Goal: Information Seeking & Learning: Learn about a topic

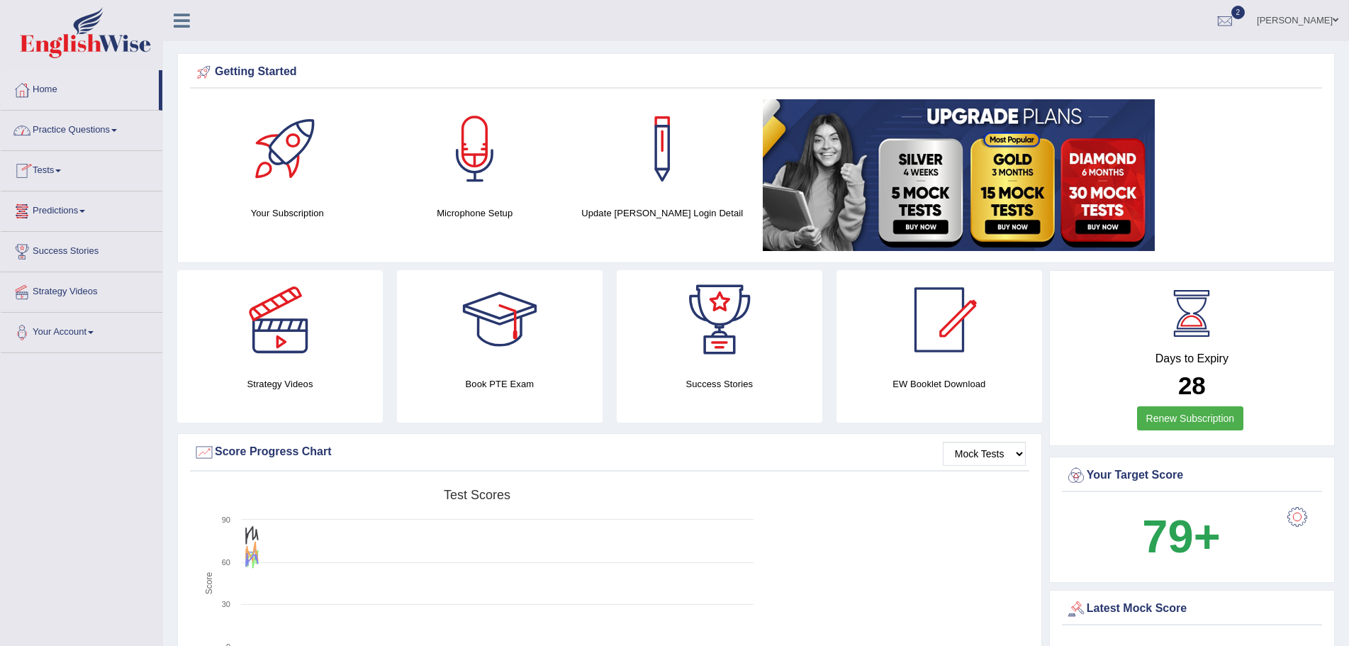
click at [118, 128] on link "Practice Questions" at bounding box center [82, 128] width 162 height 35
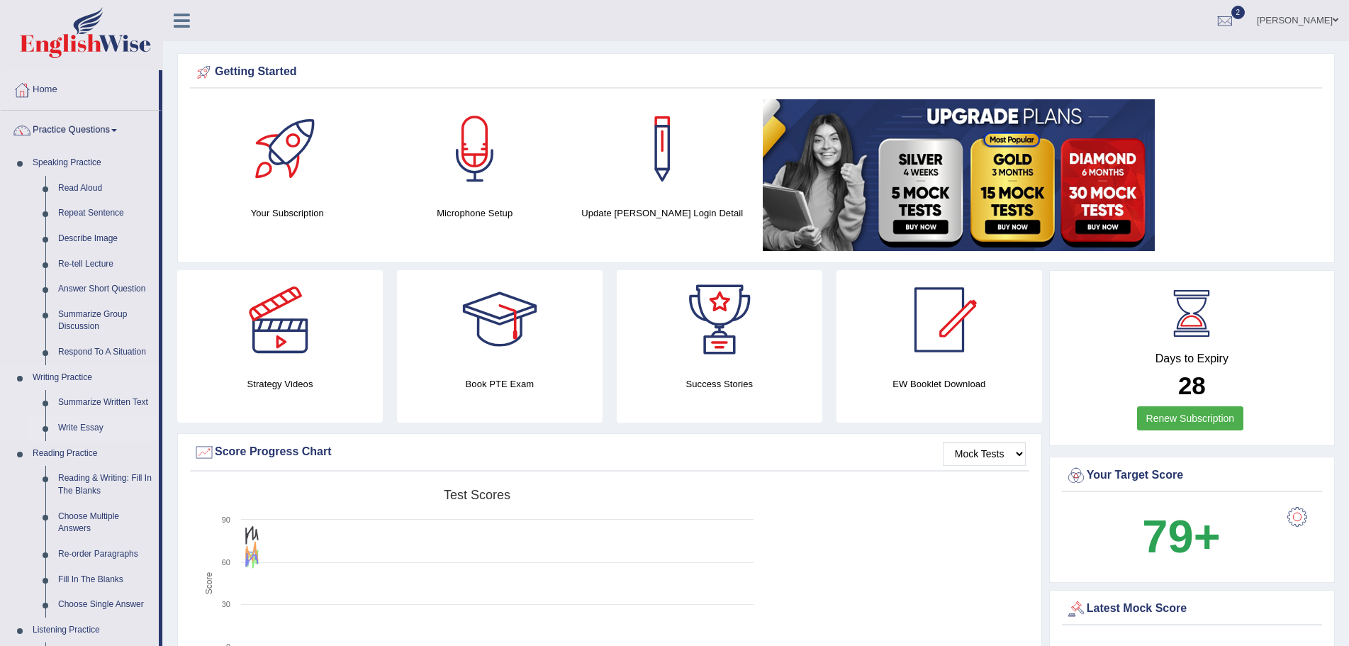
click at [91, 428] on link "Write Essay" at bounding box center [105, 429] width 107 height 26
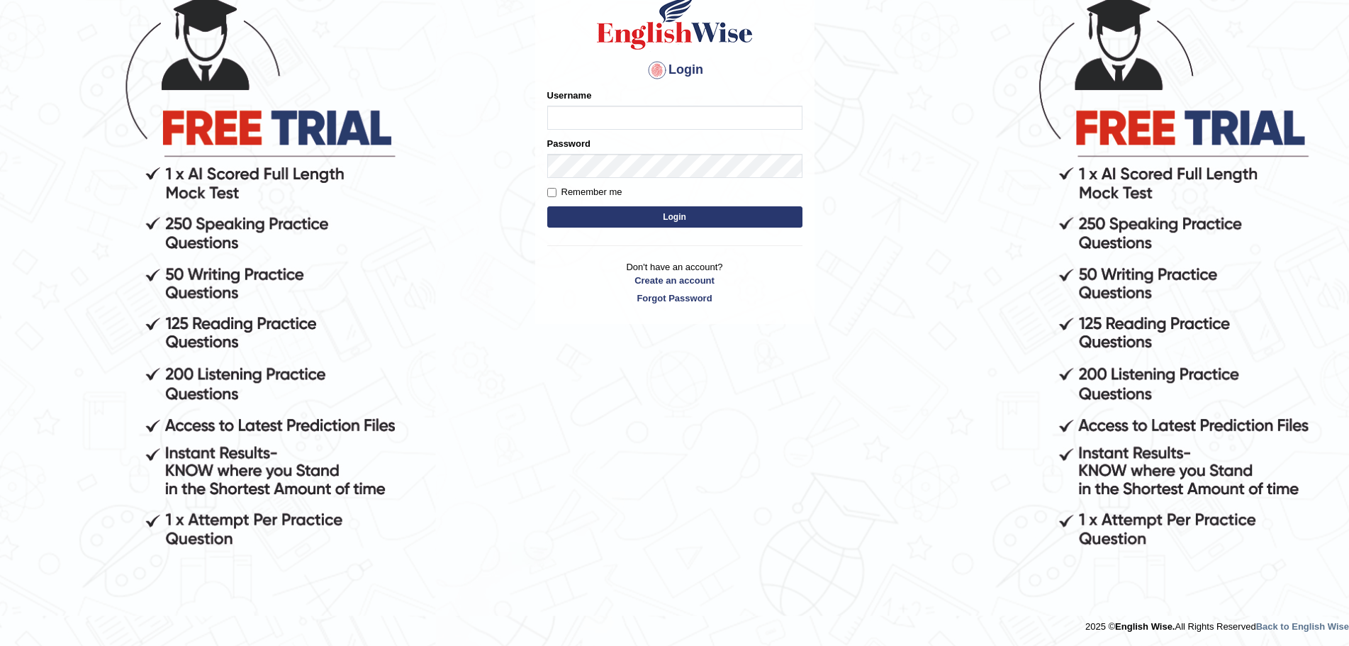
scroll to position [72, 0]
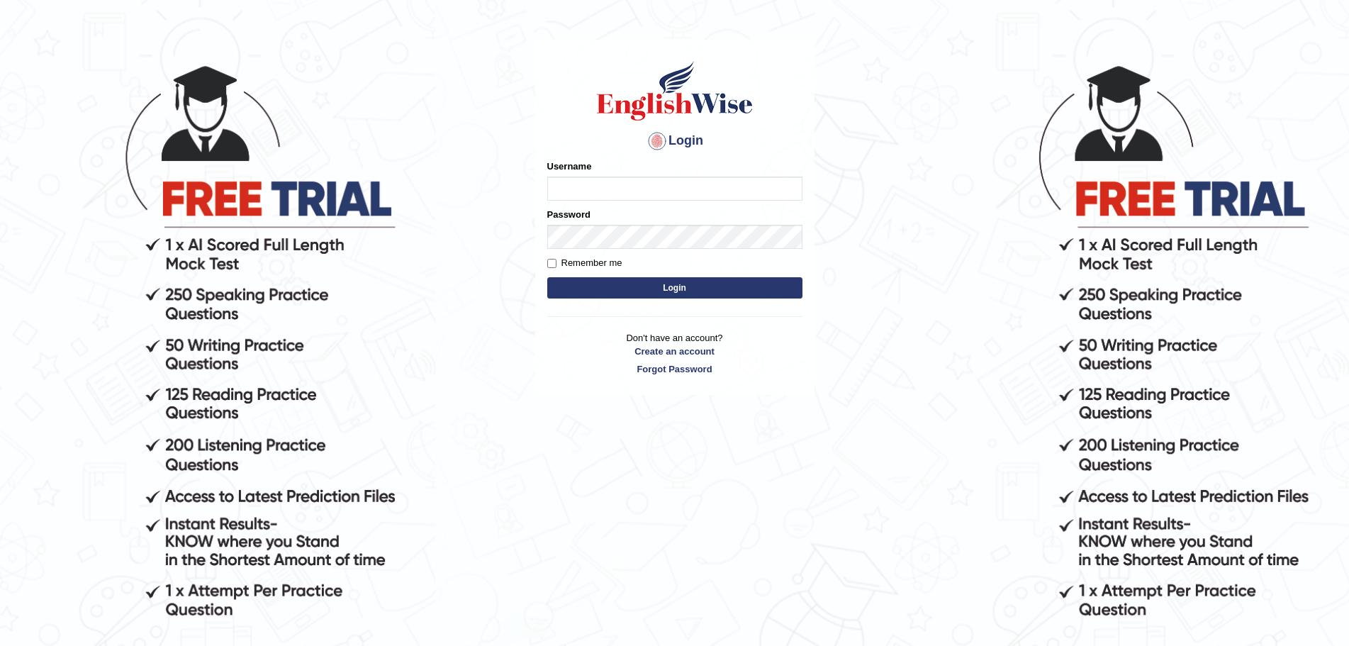
type input "Mugwunali"
click at [693, 288] on button "Login" at bounding box center [674, 287] width 255 height 21
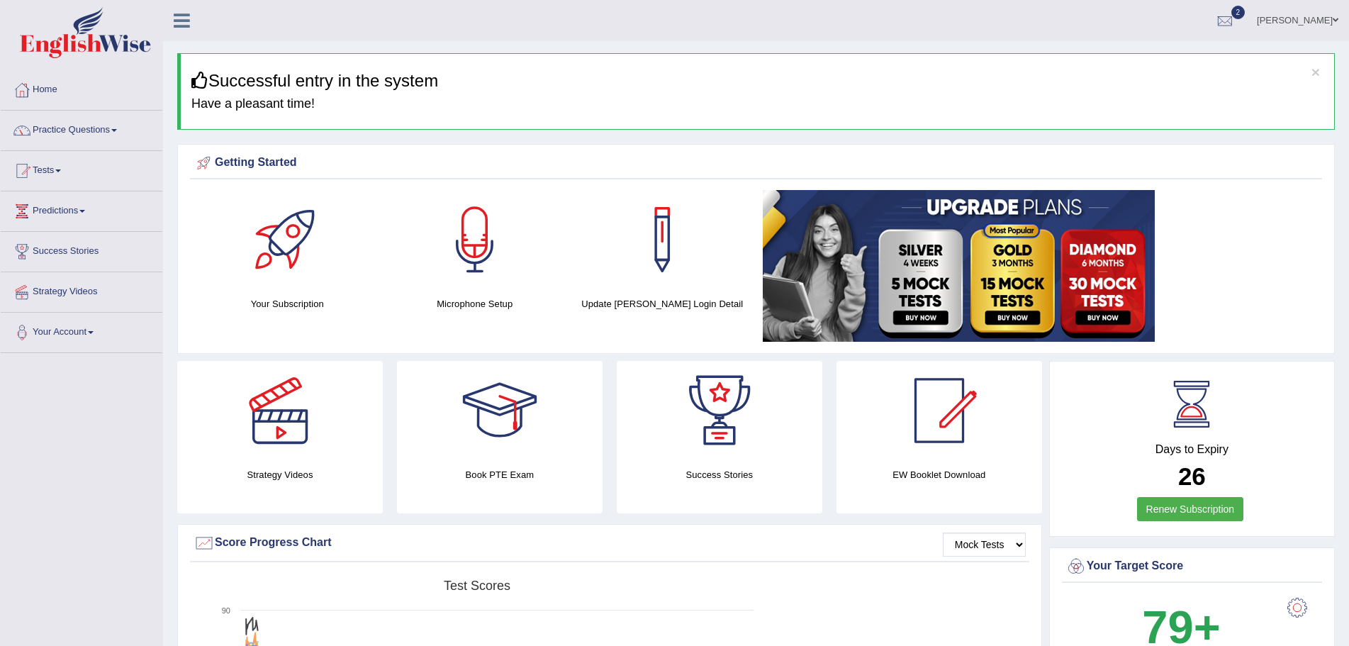
click at [119, 128] on link "Practice Questions" at bounding box center [82, 128] width 162 height 35
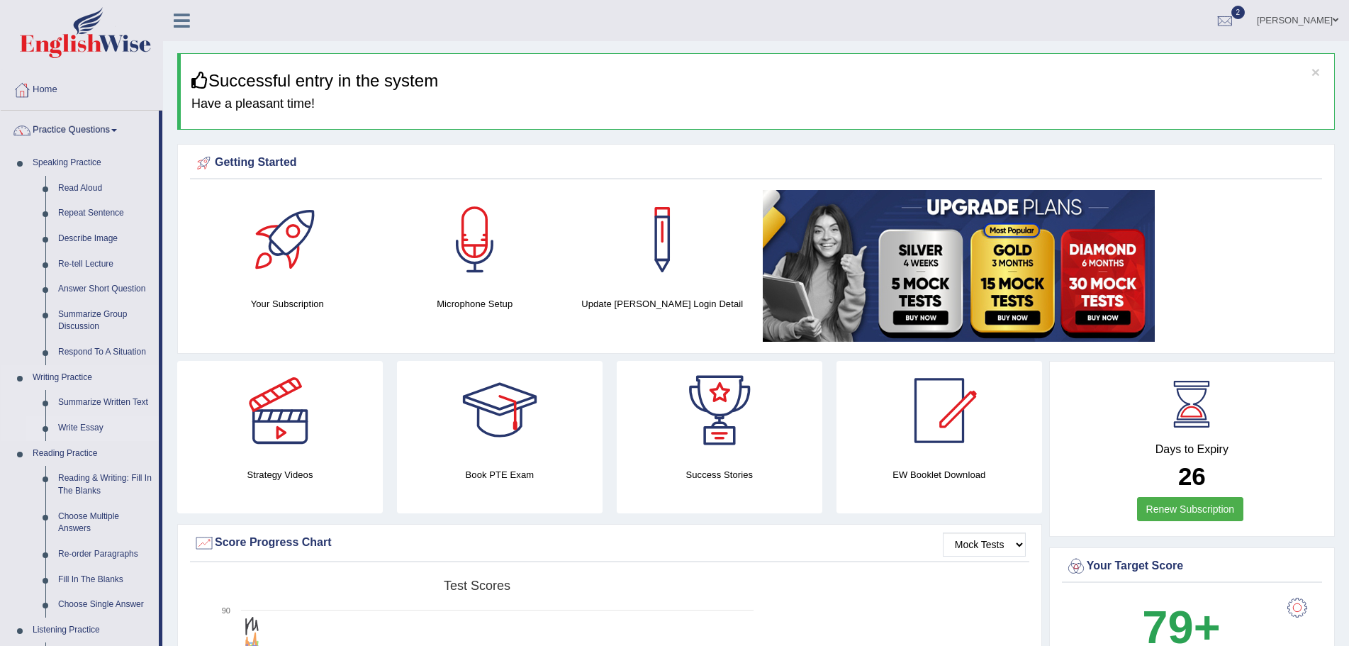
click at [71, 428] on link "Write Essay" at bounding box center [105, 429] width 107 height 26
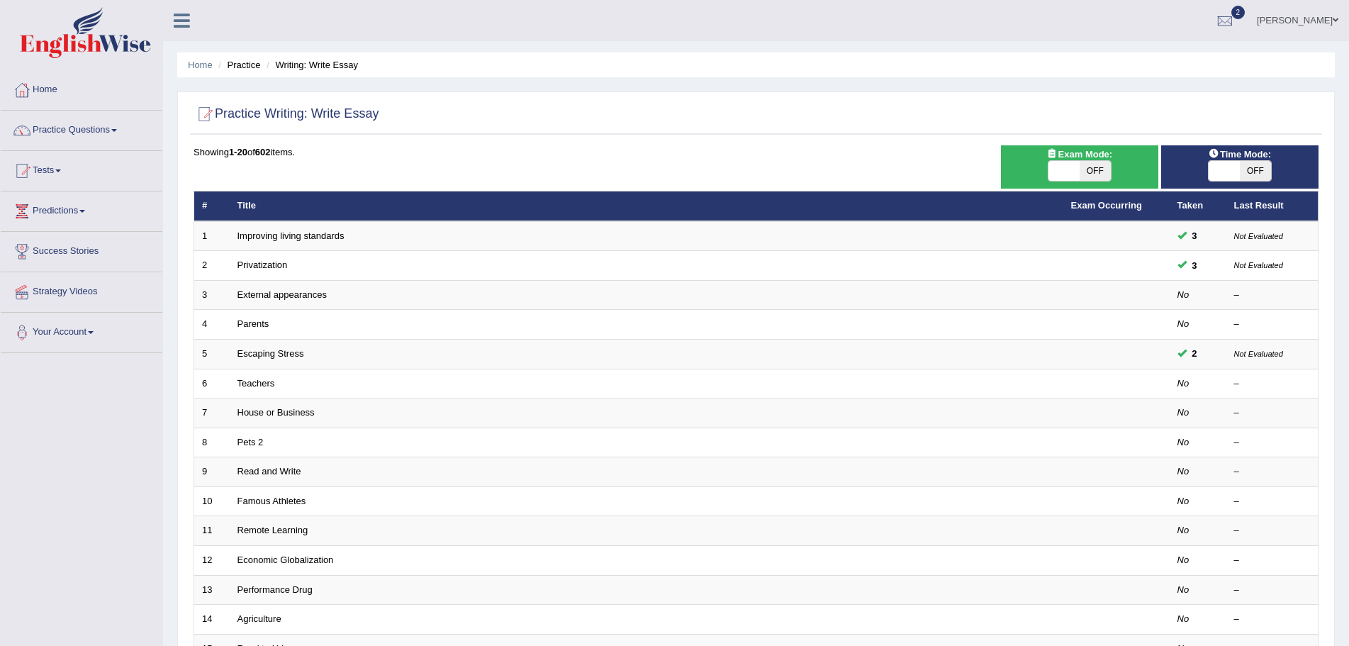
click at [1256, 169] on span "OFF" at bounding box center [1255, 171] width 31 height 20
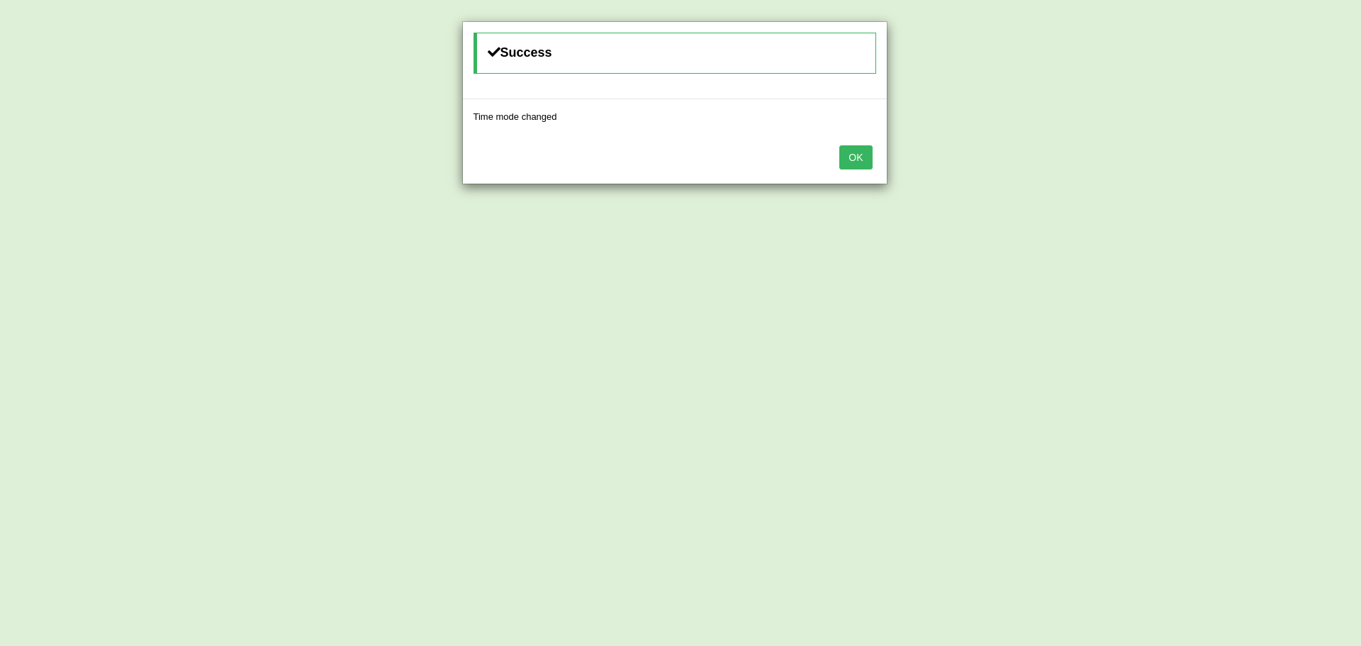
click at [856, 153] on button "OK" at bounding box center [856, 157] width 33 height 24
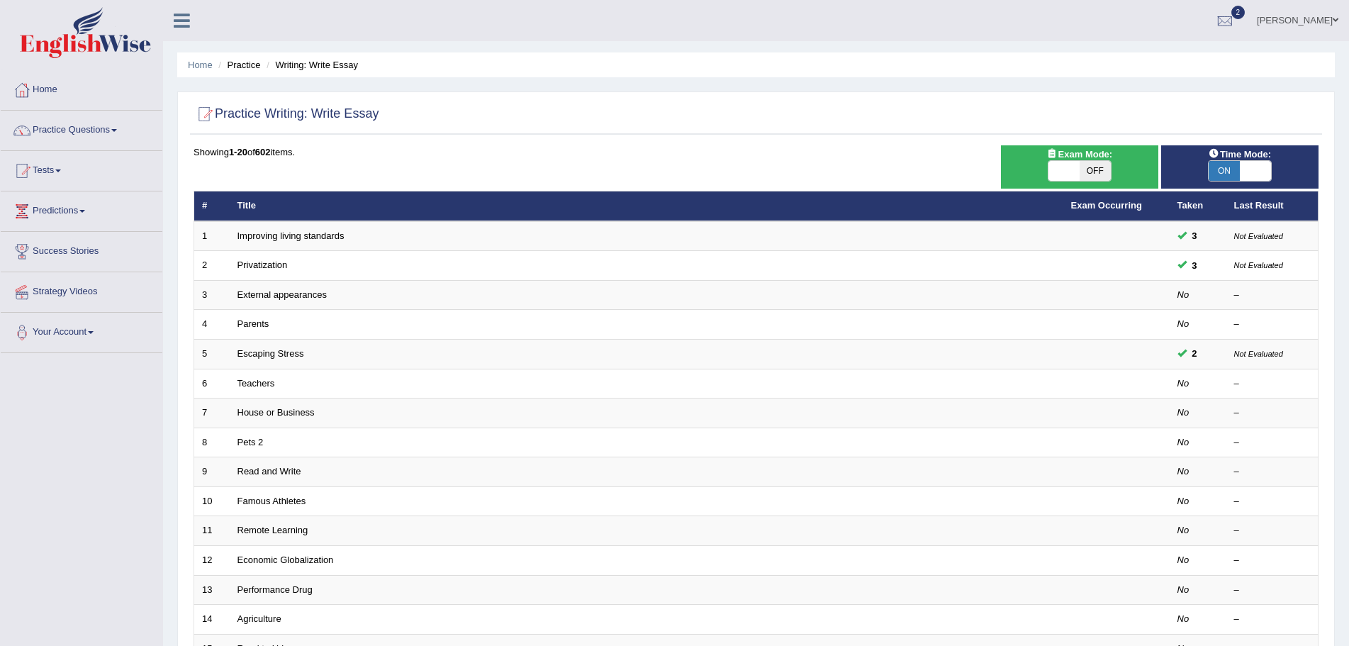
click at [1221, 173] on span "ON" at bounding box center [1224, 171] width 31 height 20
checkbox input "false"
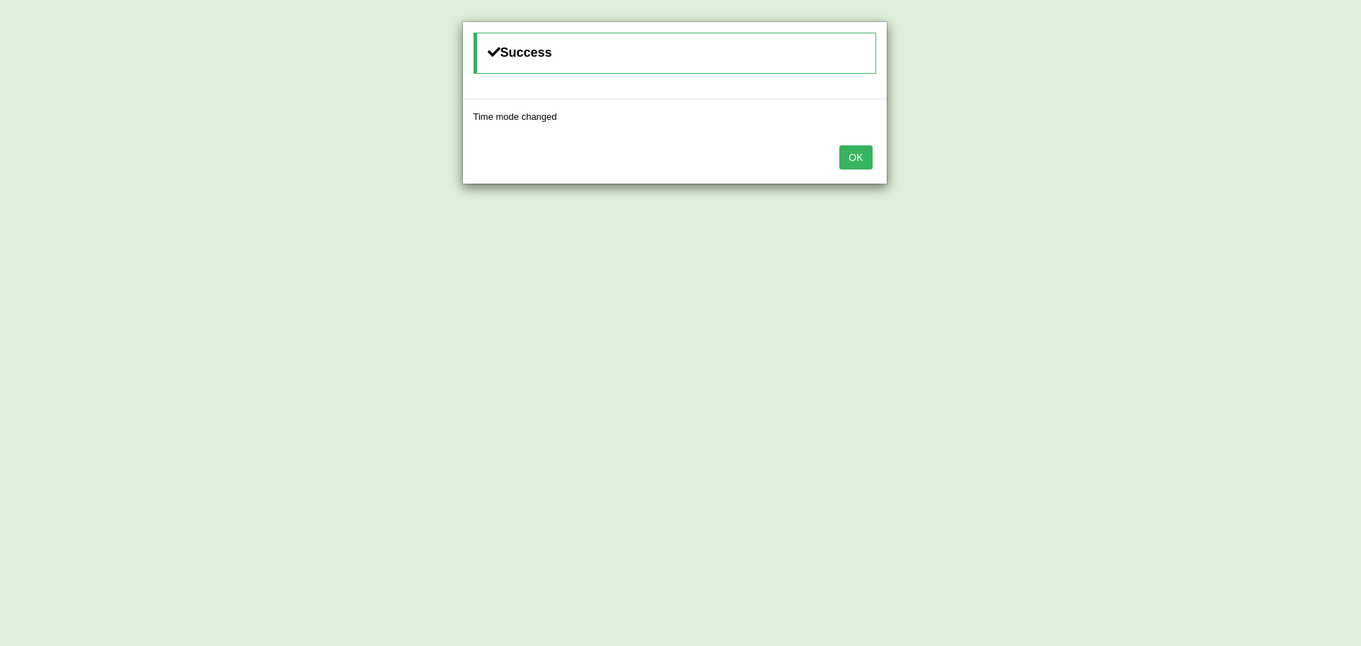
click at [866, 158] on button "OK" at bounding box center [856, 157] width 33 height 24
